Goal: Information Seeking & Learning: Understand process/instructions

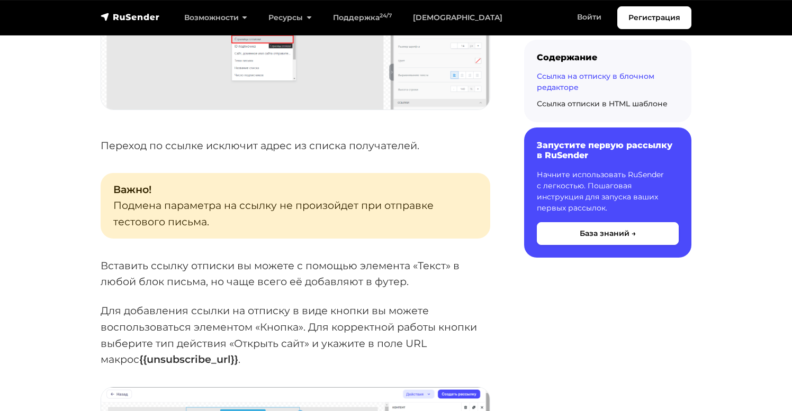
scroll to position [1042, 0]
drag, startPoint x: 201, startPoint y: 234, endPoint x: 97, endPoint y: 236, distance: 103.8
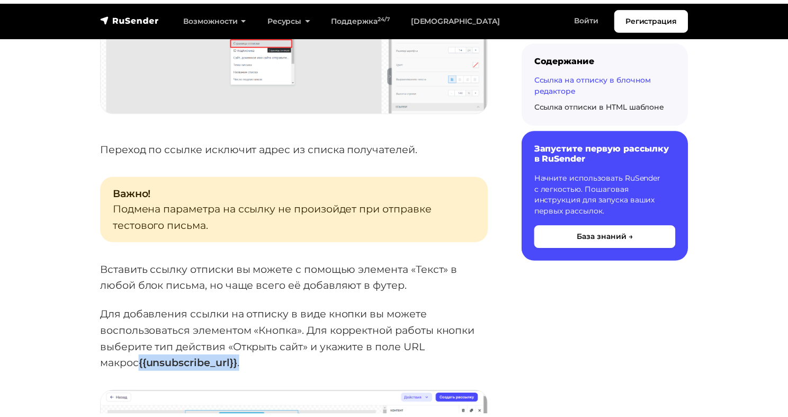
scroll to position [1171, 0]
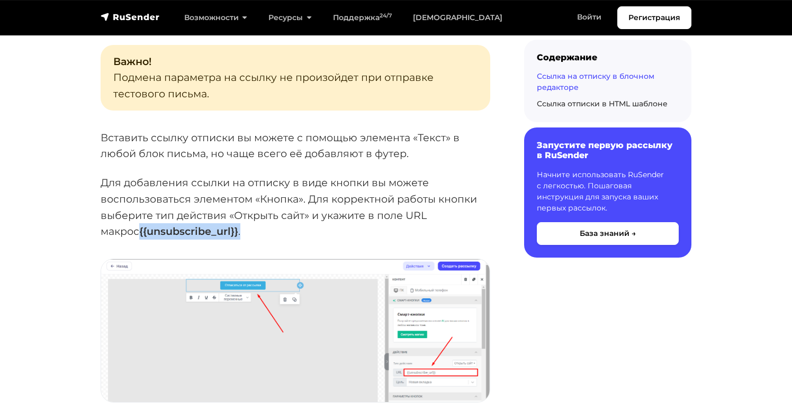
copy p "{{unsubscribe_url}} ."
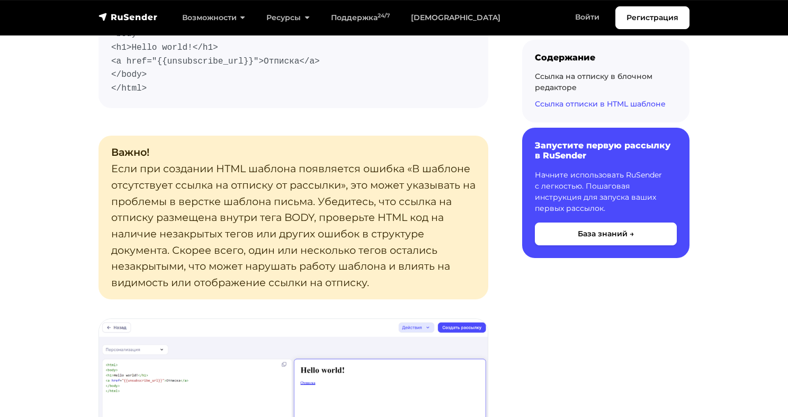
scroll to position [1977, 0]
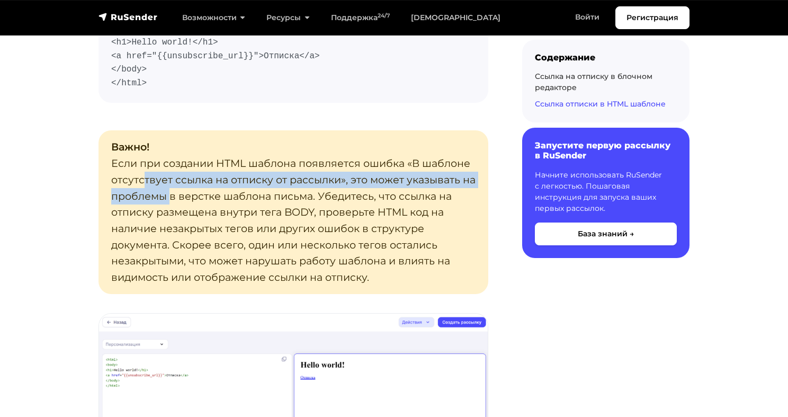
drag, startPoint x: 143, startPoint y: 177, endPoint x: 171, endPoint y: 191, distance: 30.6
click at [171, 191] on p "Важно! Если при создании HTML шаблона появляется ошибка «В шаблоне отсутствует …" at bounding box center [293, 211] width 390 height 163
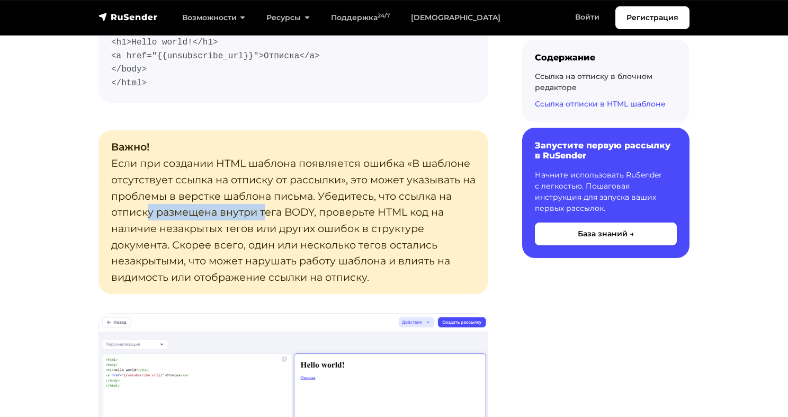
drag, startPoint x: 147, startPoint y: 210, endPoint x: 265, endPoint y: 212, distance: 118.1
click at [265, 212] on p "Важно! Если при создании HTML шаблона появляется ошибка «В шаблоне отсутствует …" at bounding box center [293, 211] width 390 height 163
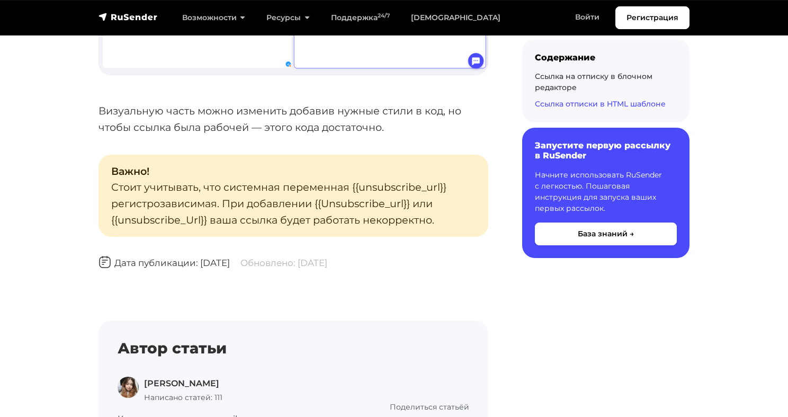
scroll to position [2419, 0]
drag, startPoint x: 459, startPoint y: 186, endPoint x: 351, endPoint y: 194, distance: 108.8
click at [351, 194] on p "Важно! Стоит учитывать, что системная переменная {{unsubscribe_url}} регистроза…" at bounding box center [293, 195] width 390 height 82
copy p "{{unsubscribe_url}}"
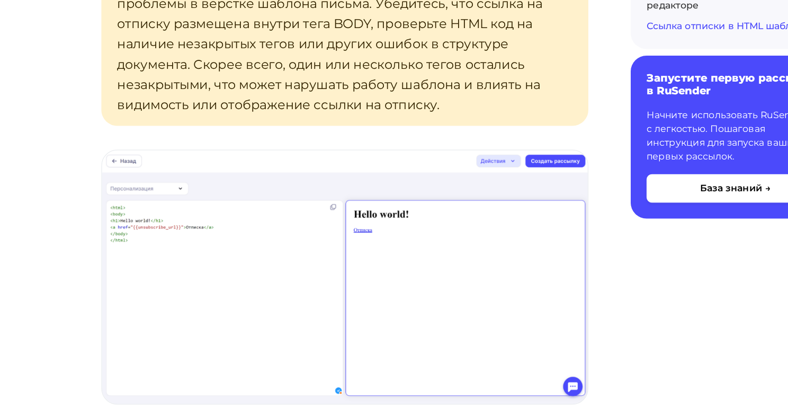
scroll to position [2087, 0]
